Goal: Task Accomplishment & Management: Use online tool/utility

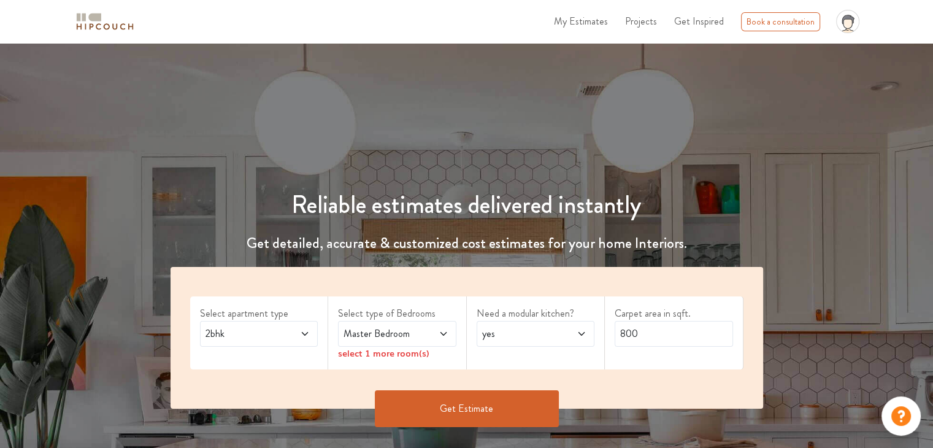
click at [429, 332] on span at bounding box center [434, 333] width 27 height 15
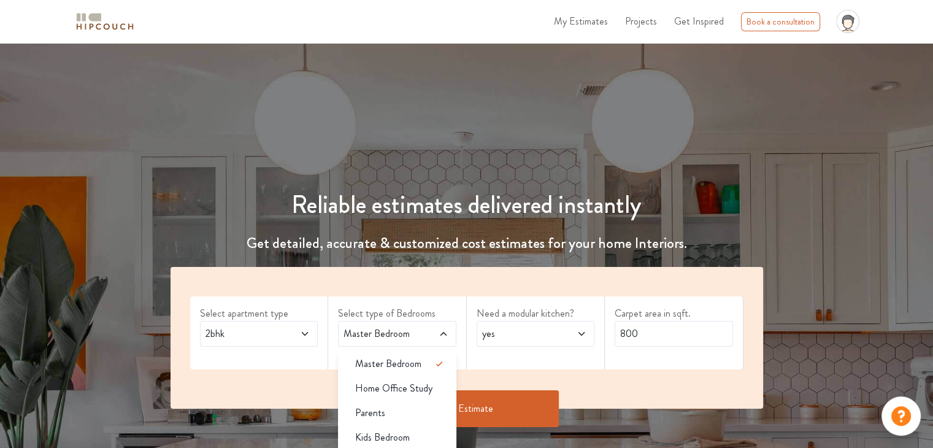
click at [305, 334] on icon at bounding box center [305, 334] width 6 height 4
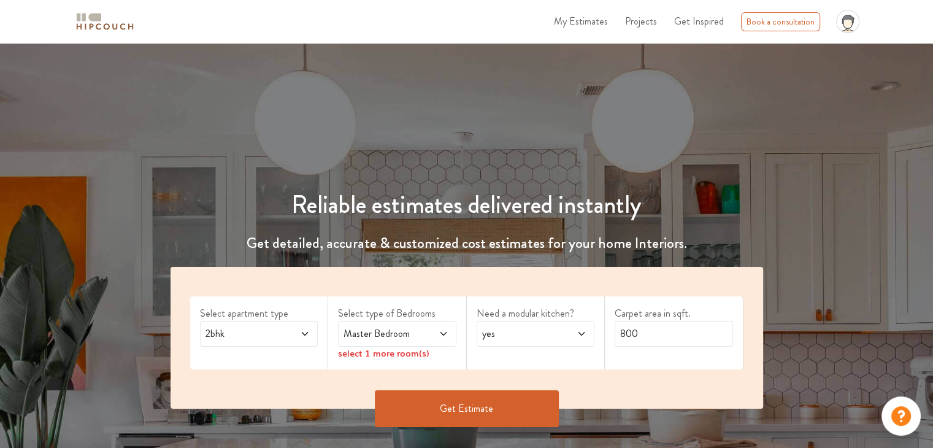
click at [447, 336] on icon at bounding box center [444, 334] width 10 height 10
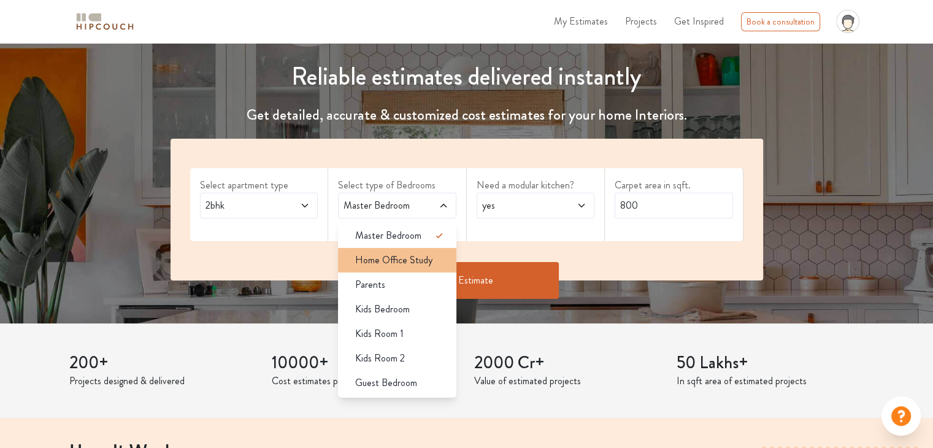
scroll to position [163, 0]
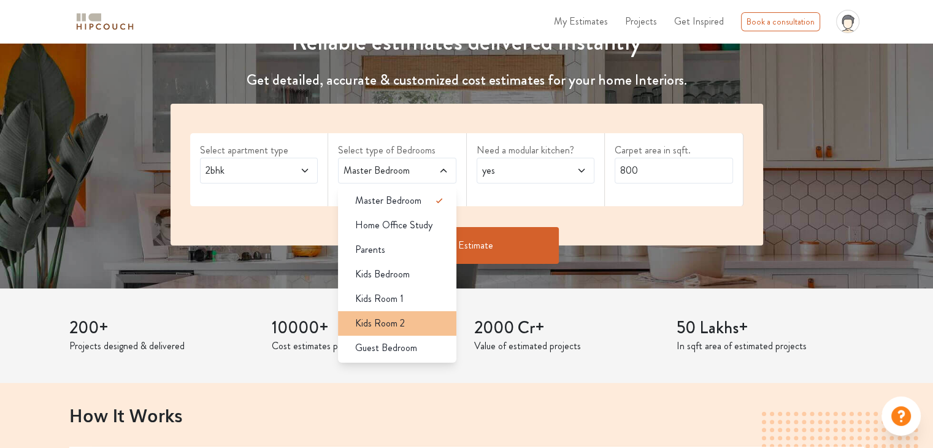
click at [406, 331] on li "Kids Room 2" at bounding box center [397, 323] width 118 height 25
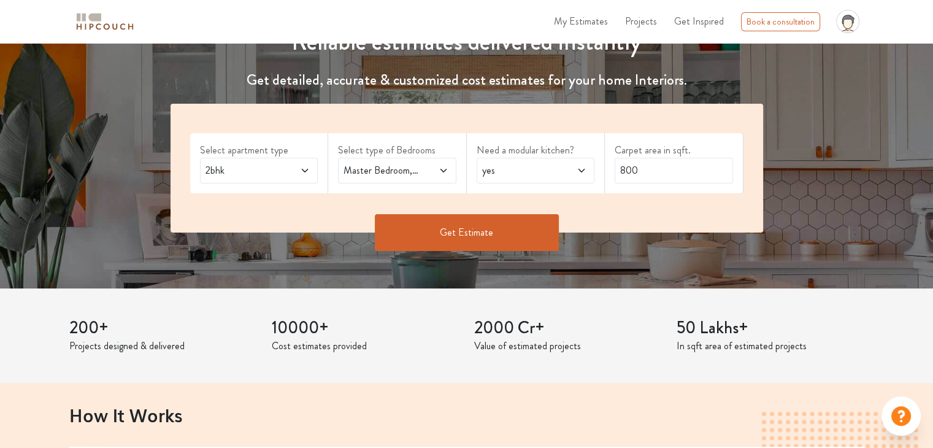
click at [579, 177] on span at bounding box center [572, 170] width 27 height 15
click at [540, 214] on li "no" at bounding box center [536, 225] width 118 height 25
drag, startPoint x: 664, startPoint y: 171, endPoint x: 591, endPoint y: 177, distance: 72.6
click at [591, 177] on div "Select apartment type 2bhk Select type of Bedrooms Master Bedroom,Kids Room 2 N…" at bounding box center [467, 168] width 593 height 129
click at [532, 221] on button "Get Estimate" at bounding box center [467, 232] width 184 height 37
